Goal: Task Accomplishment & Management: Use online tool/utility

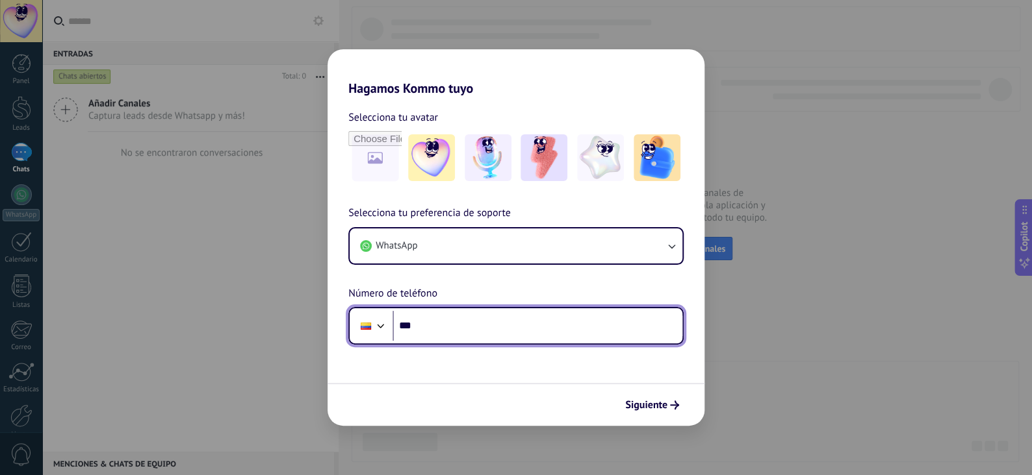
click at [475, 326] on input "***" at bounding box center [537, 326] width 290 height 30
type input "**********"
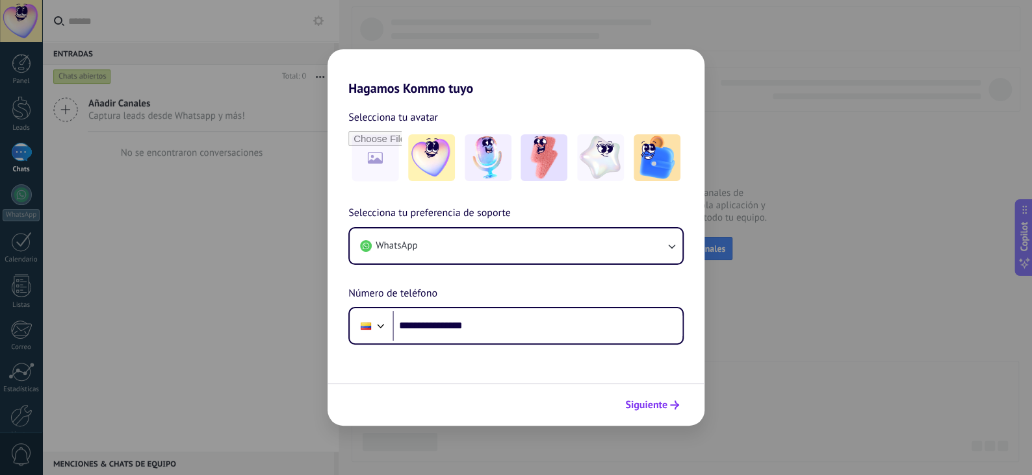
click at [654, 409] on span "Siguiente" at bounding box center [646, 405] width 42 height 9
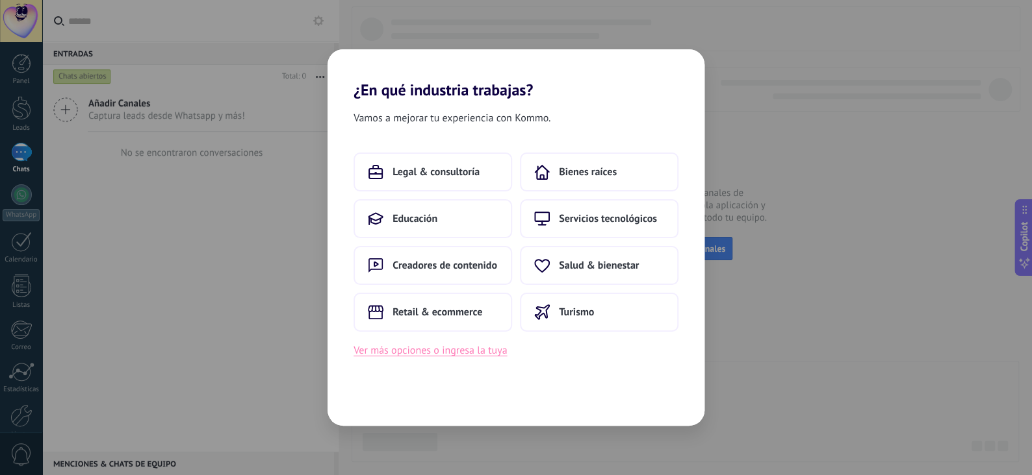
click at [450, 351] on button "Ver más opciones o ingresa la tuya" at bounding box center [429, 350] width 153 height 17
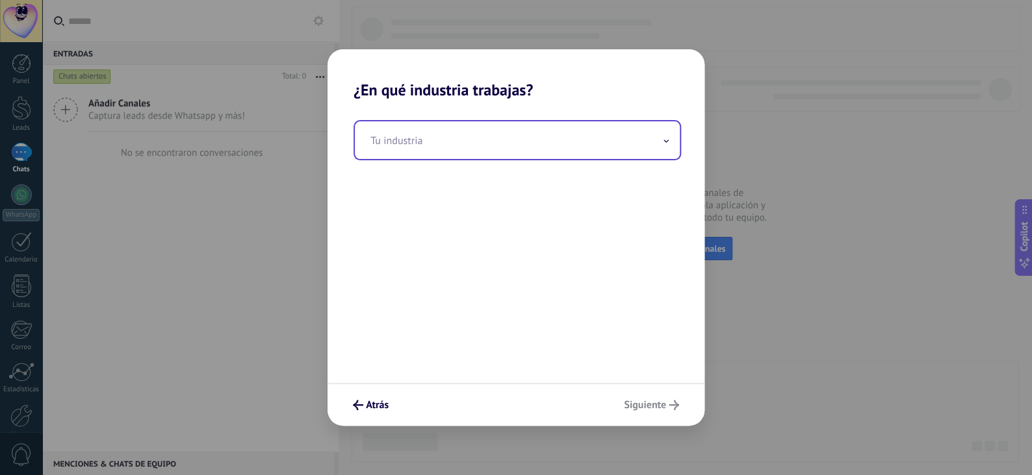
click at [497, 138] on input "text" at bounding box center [517, 140] width 325 height 38
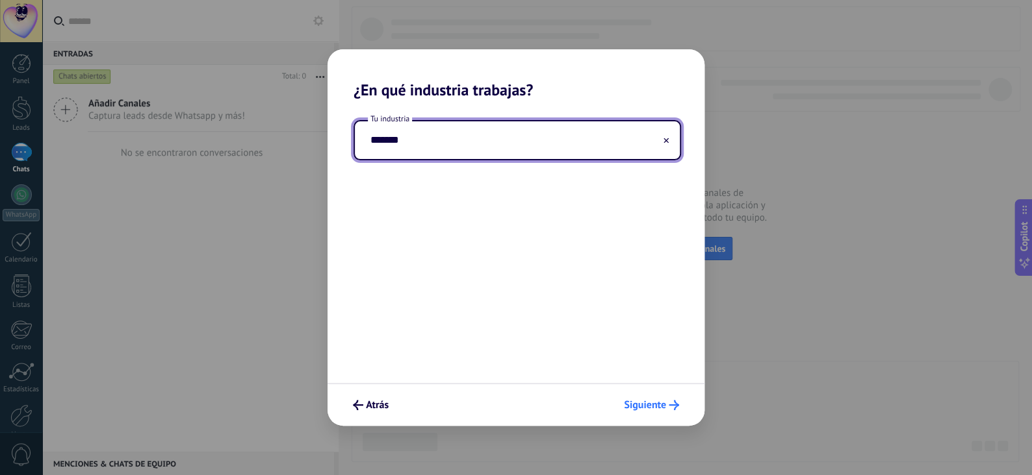
type input "*******"
click at [670, 402] on icon "submit" at bounding box center [673, 405] width 10 height 10
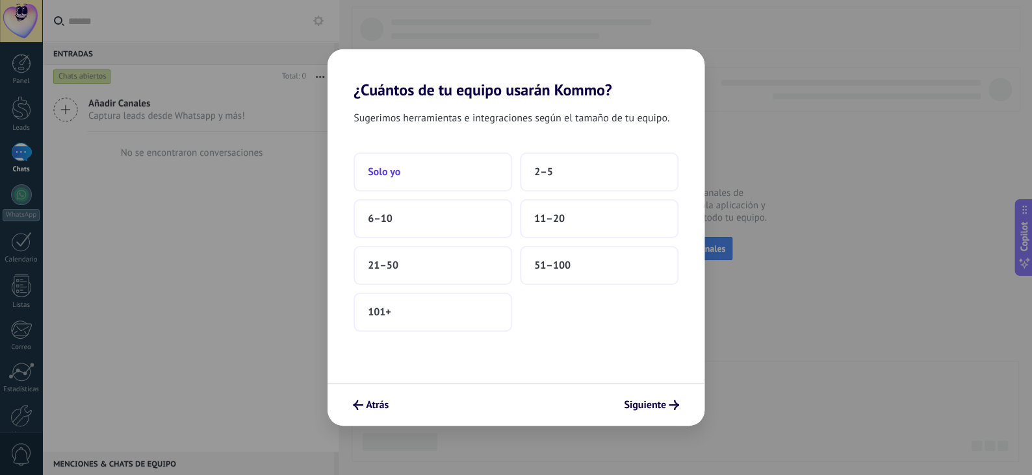
click at [398, 156] on button "Solo yo" at bounding box center [432, 172] width 158 height 39
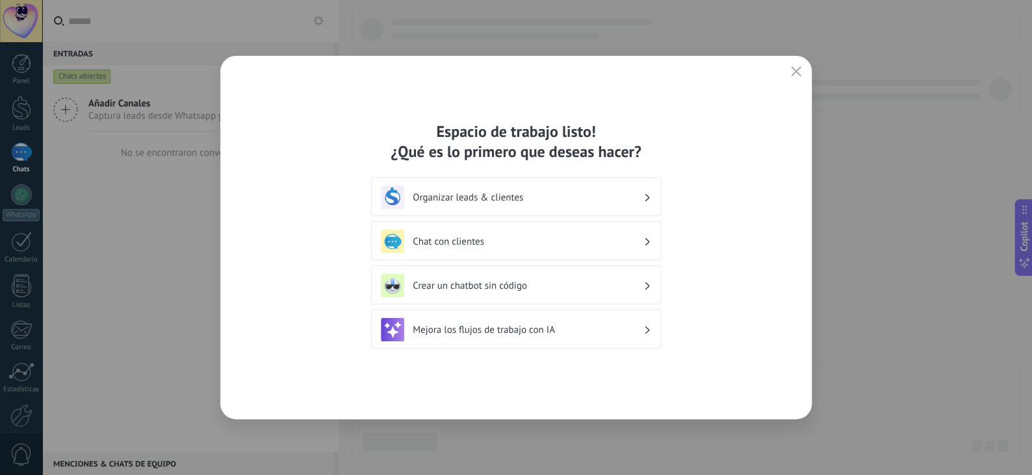
click at [498, 194] on h3 "Organizar leads & clientes" at bounding box center [527, 198] width 231 height 12
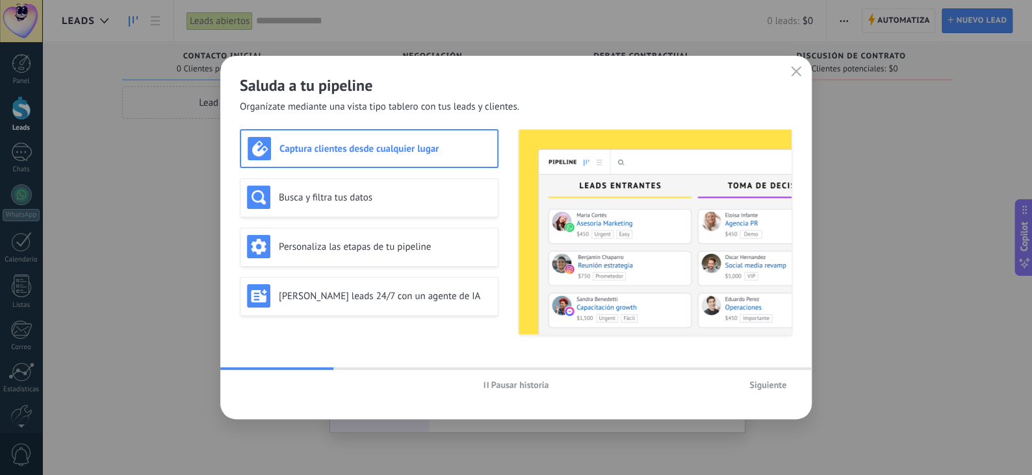
click at [779, 384] on span "Siguiente" at bounding box center [767, 385] width 37 height 9
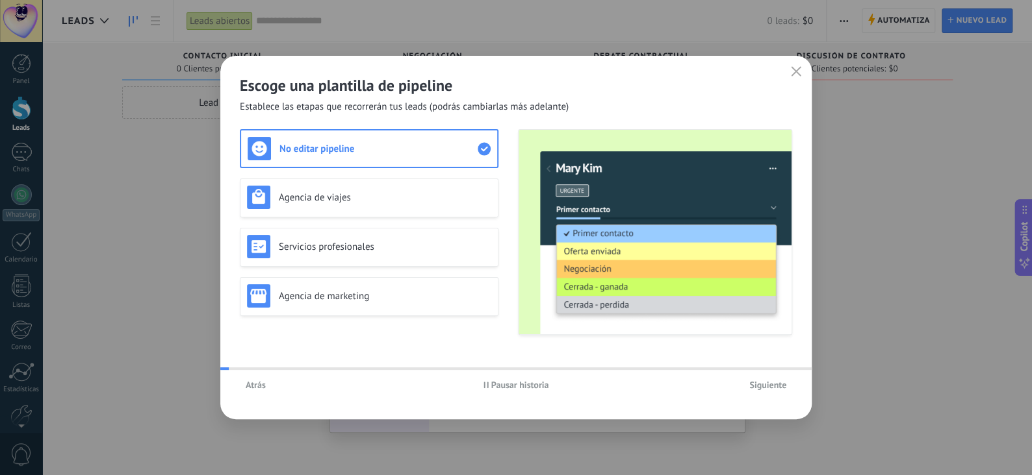
click at [779, 384] on span "Siguiente" at bounding box center [767, 385] width 37 height 9
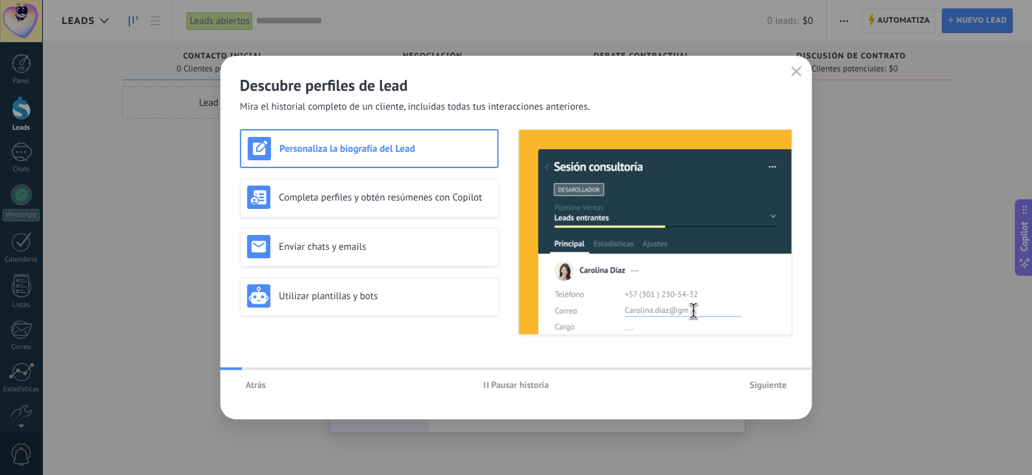
click at [779, 384] on span "Siguiente" at bounding box center [767, 385] width 37 height 9
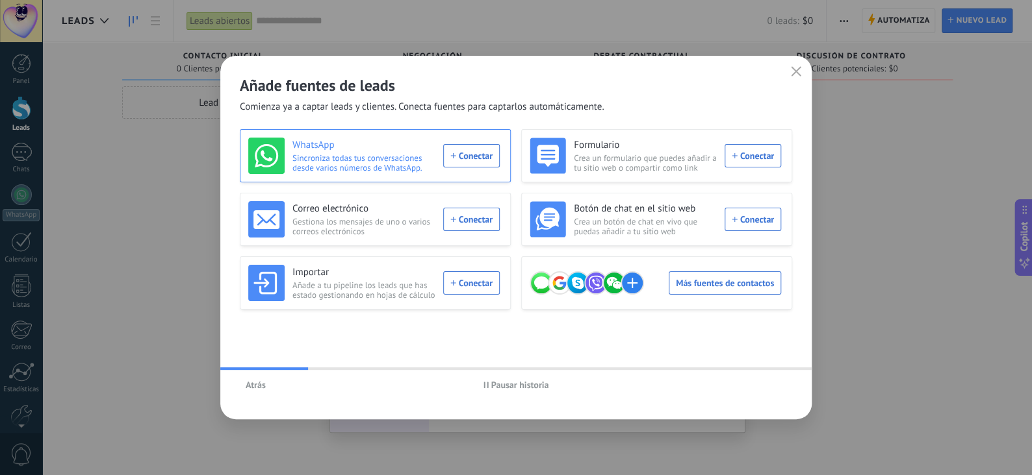
click at [466, 154] on div "WhatsApp Sincroniza todas tus conversaciones desde varios números de WhatsApp. …" at bounding box center [373, 156] width 251 height 36
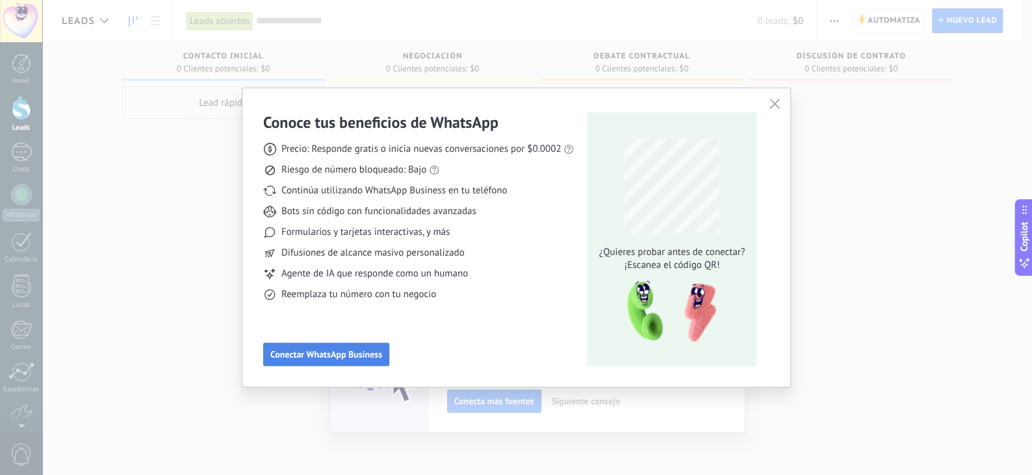
click at [318, 357] on span "Conectar WhatsApp Business" at bounding box center [326, 354] width 112 height 9
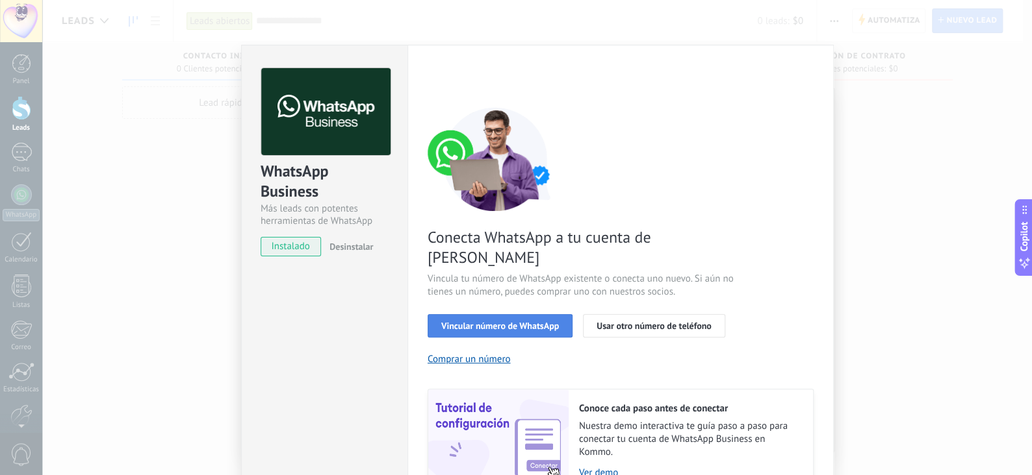
click at [531, 322] on span "Vincular número de WhatsApp" at bounding box center [500, 326] width 118 height 9
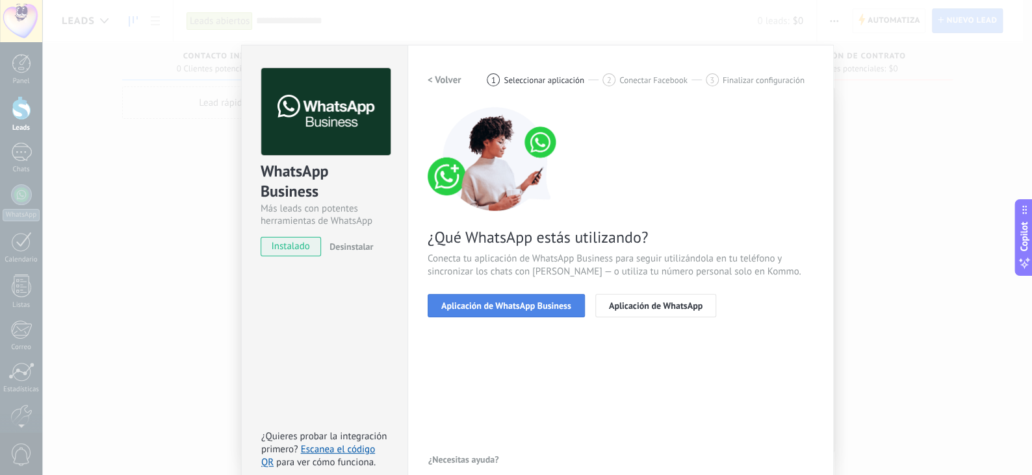
click at [525, 298] on button "Aplicación de WhatsApp Business" at bounding box center [505, 305] width 157 height 23
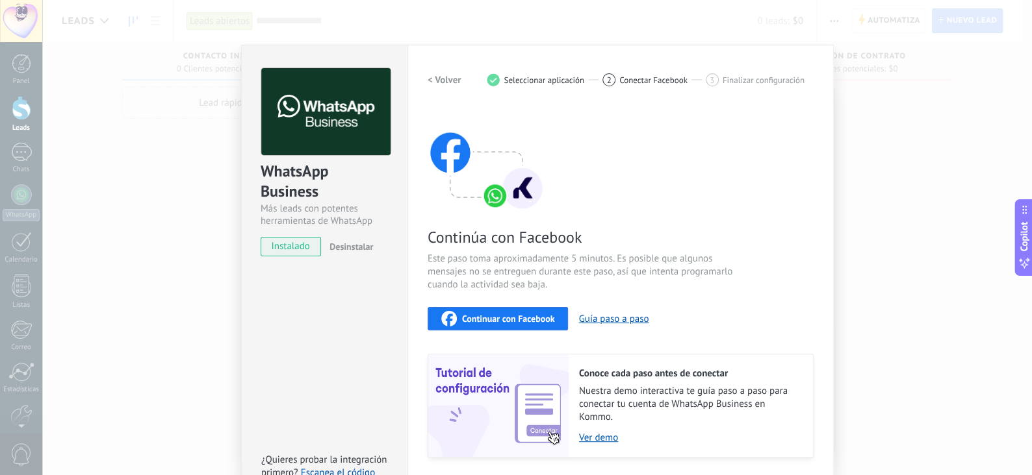
click at [510, 320] on span "Continuar con Facebook" at bounding box center [508, 318] width 93 height 9
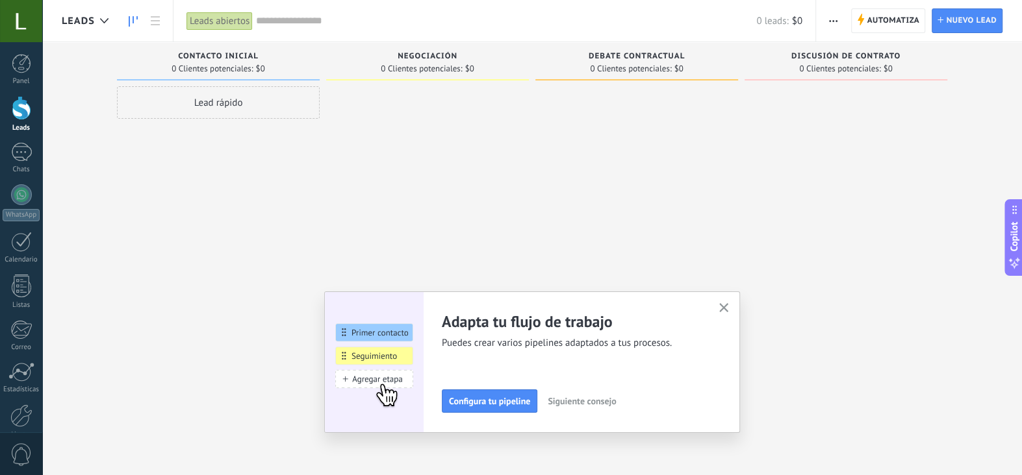
click at [727, 305] on icon "button" at bounding box center [724, 308] width 10 height 10
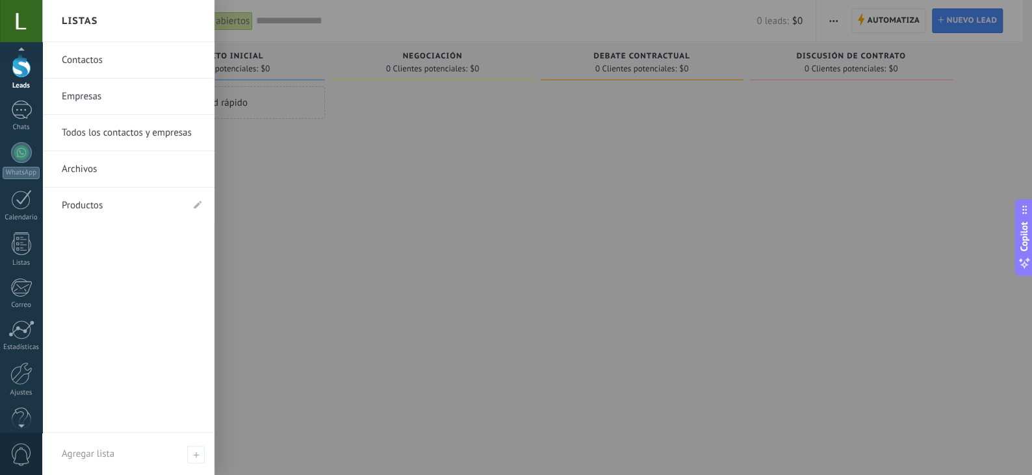
scroll to position [64, 0]
click at [21, 356] on div at bounding box center [21, 352] width 22 height 23
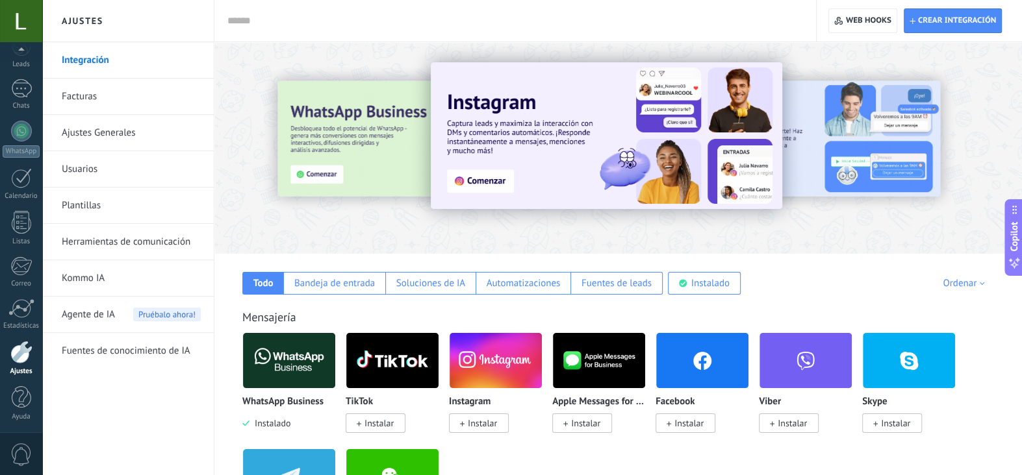
click at [281, 356] on img at bounding box center [289, 360] width 92 height 63
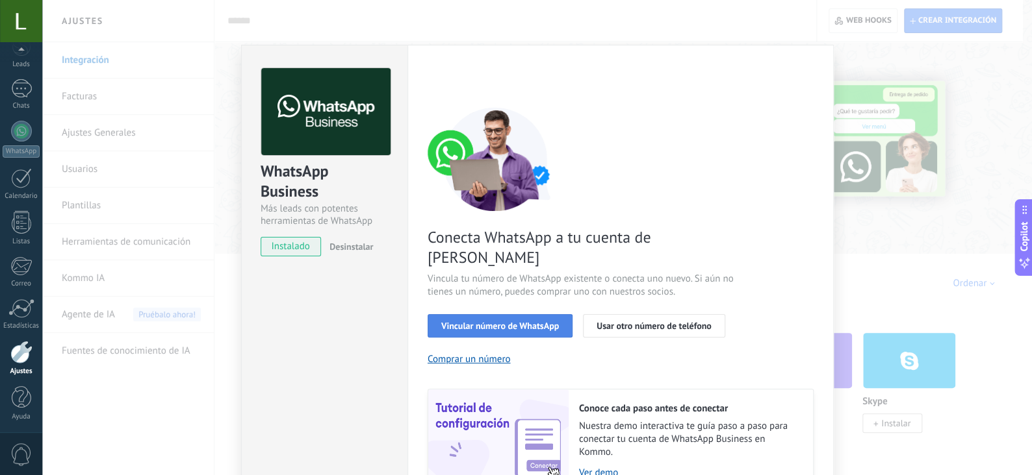
click at [487, 322] on span "Vincular número de WhatsApp" at bounding box center [500, 326] width 118 height 9
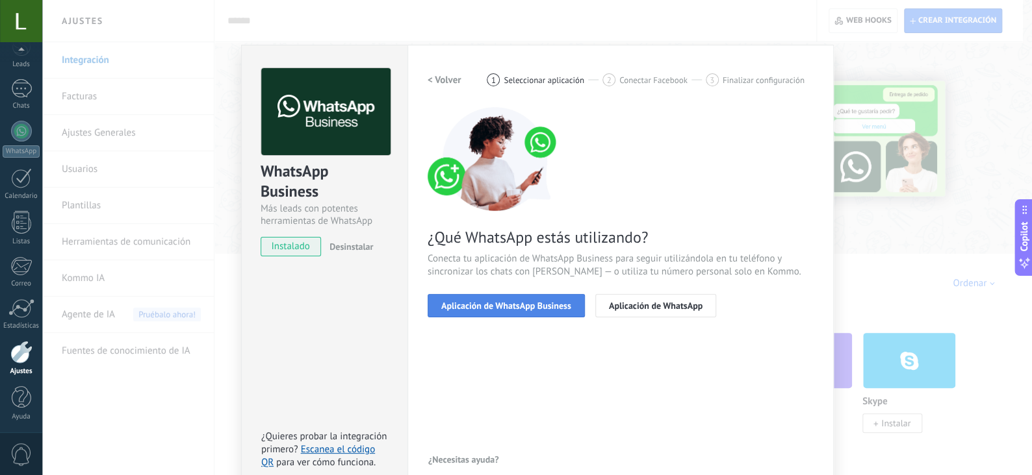
click at [510, 301] on span "Aplicación de WhatsApp Business" at bounding box center [506, 305] width 130 height 9
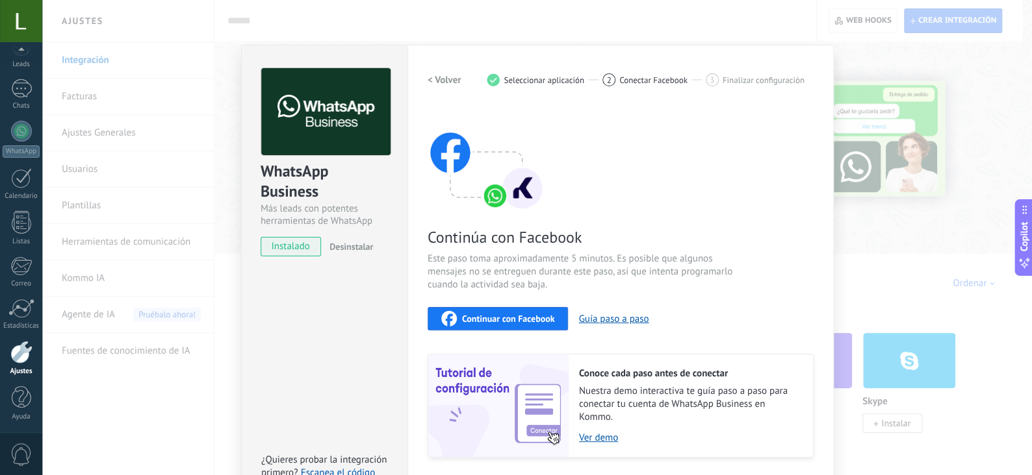
click at [533, 314] on span "Continuar con Facebook" at bounding box center [508, 318] width 93 height 9
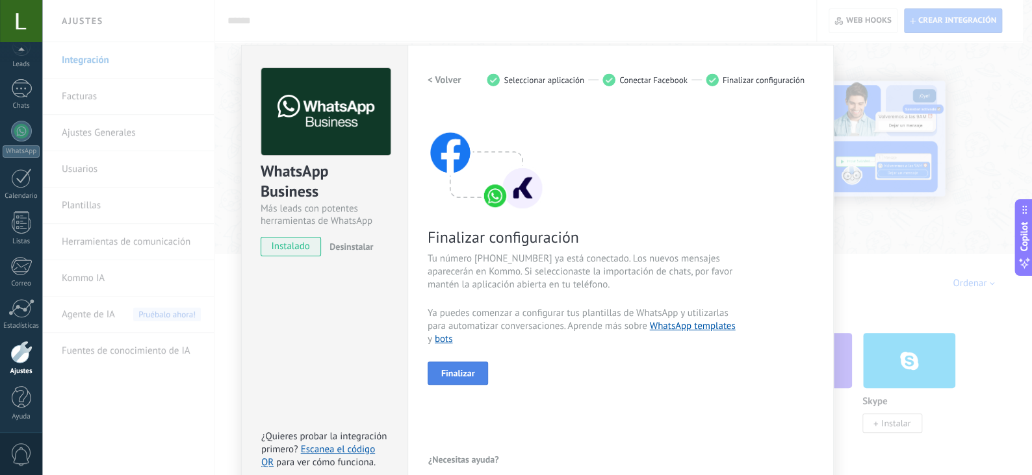
click at [448, 381] on button "Finalizar" at bounding box center [457, 373] width 61 height 23
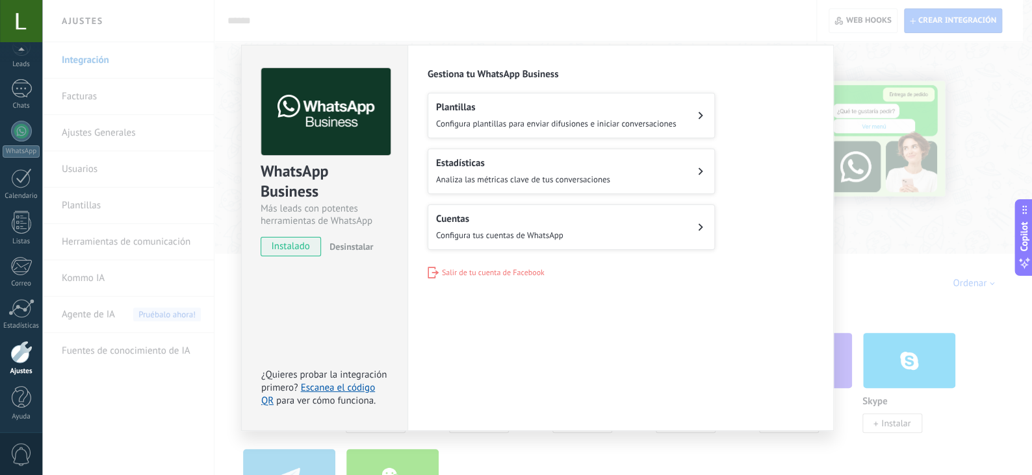
click at [904, 203] on div "WhatsApp Business Más leads con potentes herramientas de WhatsApp instalado Des…" at bounding box center [536, 237] width 989 height 475
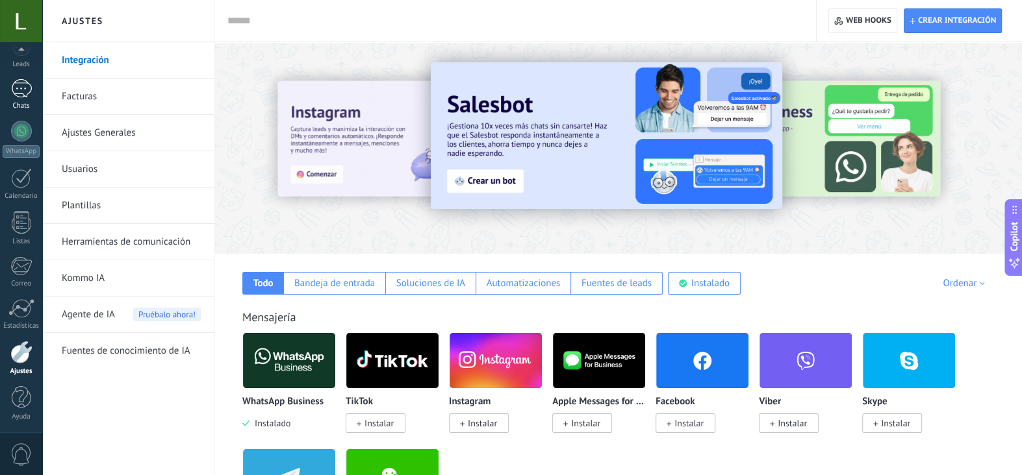
click at [25, 88] on div at bounding box center [21, 88] width 21 height 19
